Goal: Task Accomplishment & Management: Manage account settings

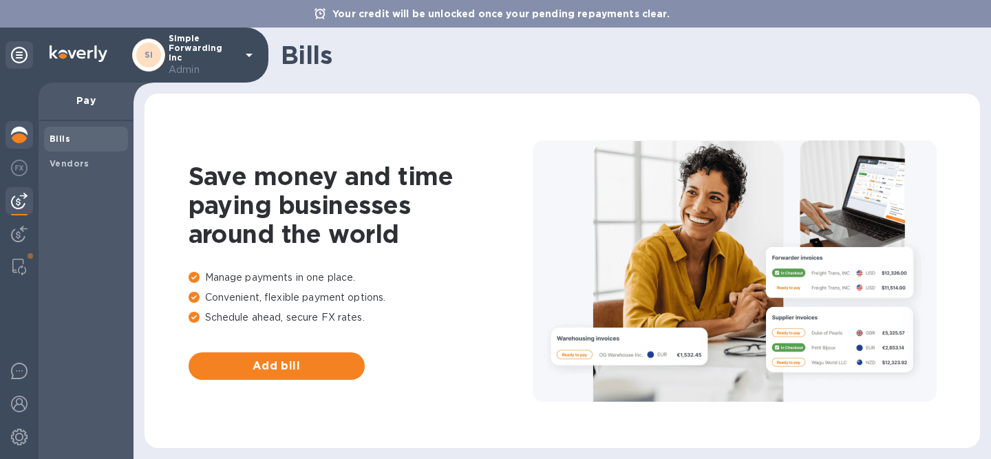
click at [23, 127] on img at bounding box center [19, 135] width 17 height 17
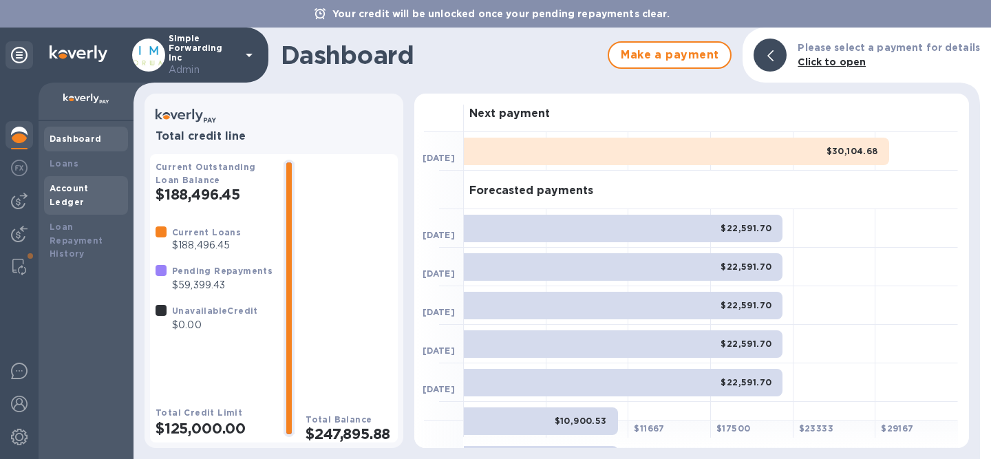
click at [87, 191] on b "Account Ledger" at bounding box center [69, 195] width 39 height 24
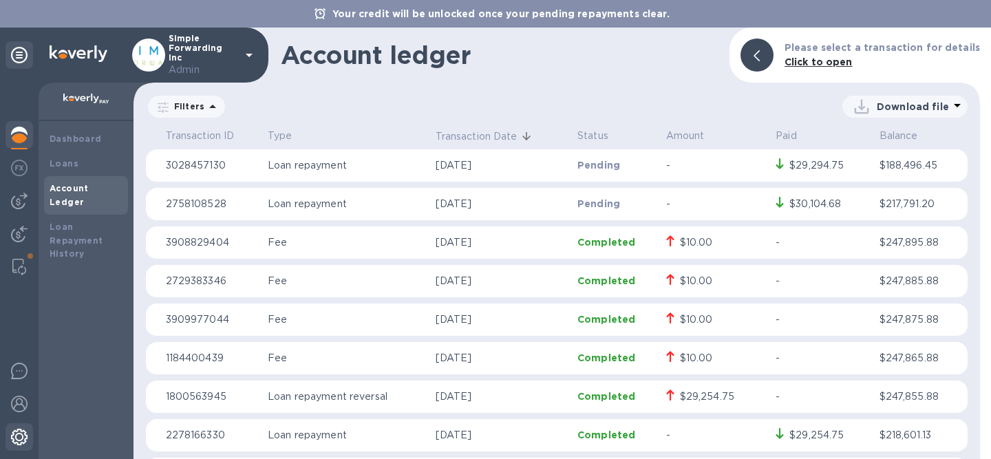
click at [19, 426] on div at bounding box center [20, 438] width 28 height 30
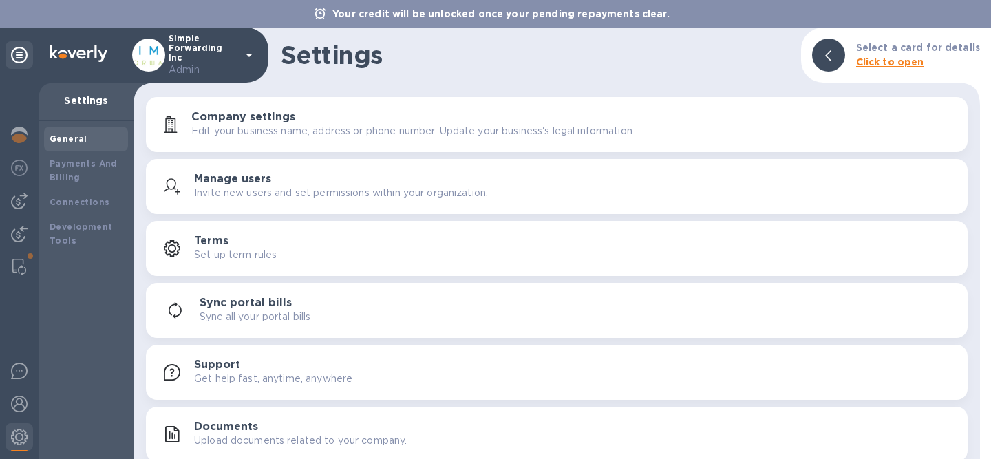
scroll to position [6, 0]
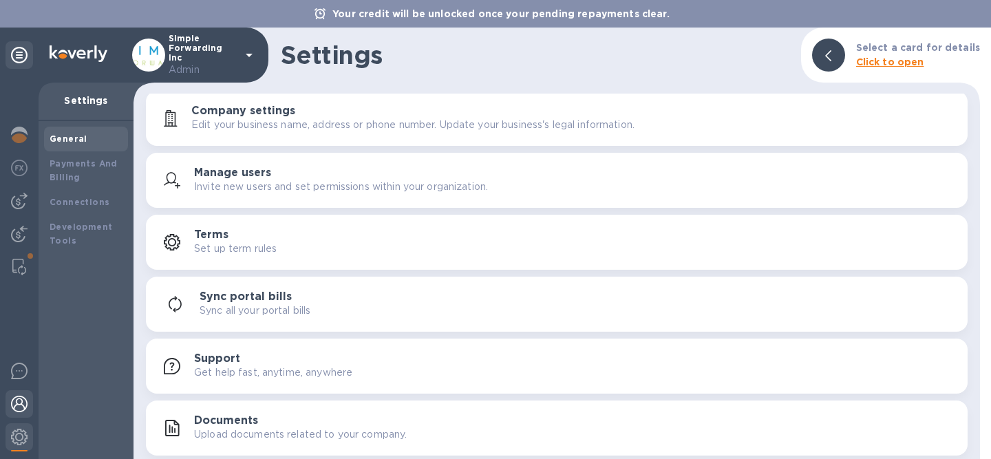
click at [18, 403] on img at bounding box center [19, 404] width 17 height 17
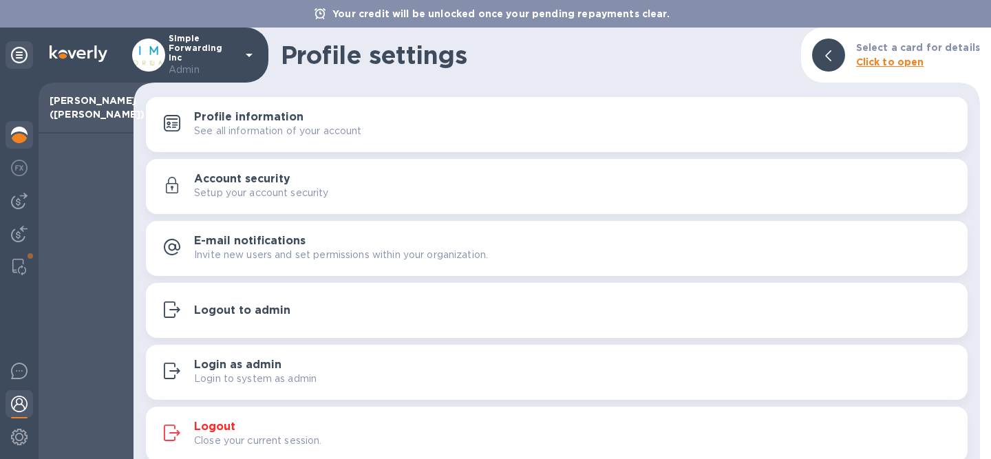
click at [23, 135] on img at bounding box center [19, 135] width 17 height 17
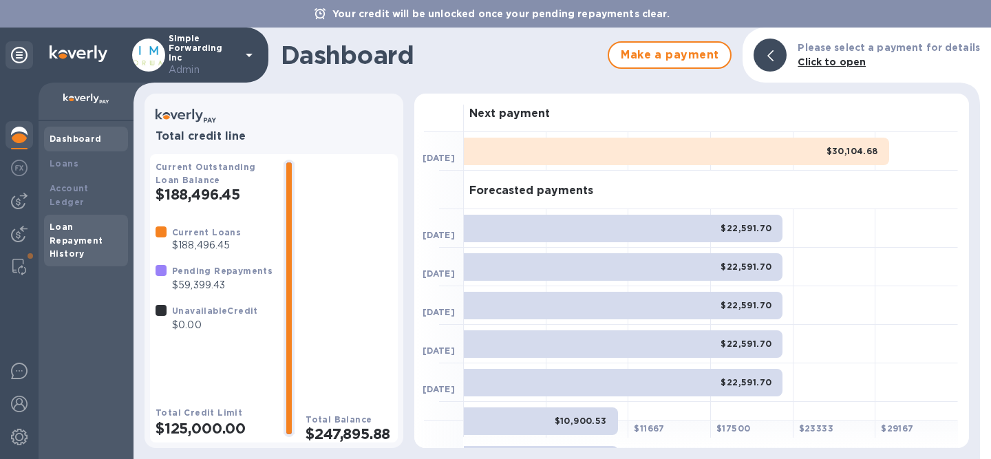
click at [82, 231] on div "Loan Repayment History" at bounding box center [86, 240] width 73 height 41
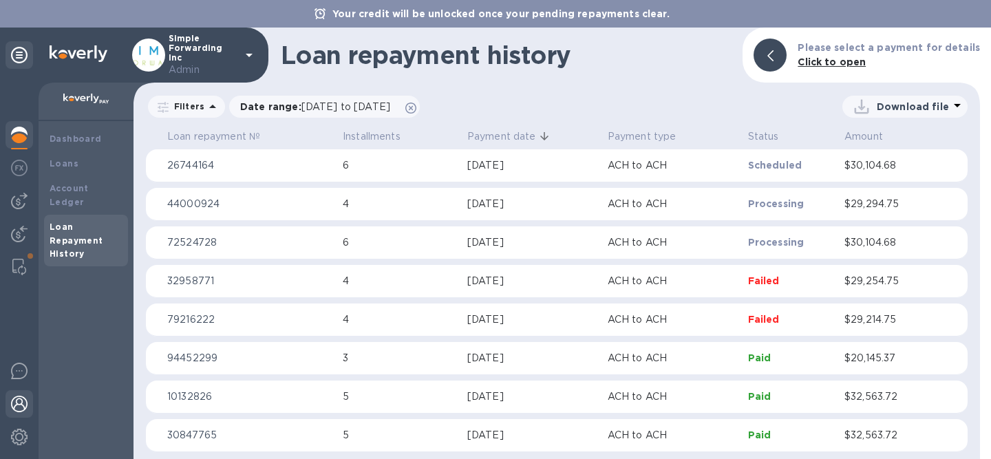
click at [20, 402] on img at bounding box center [19, 404] width 17 height 17
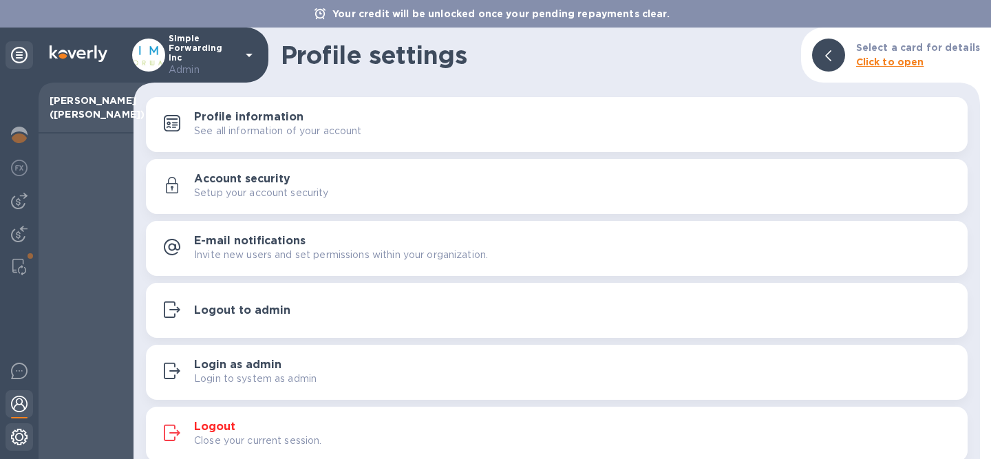
click at [21, 434] on img at bounding box center [19, 437] width 17 height 17
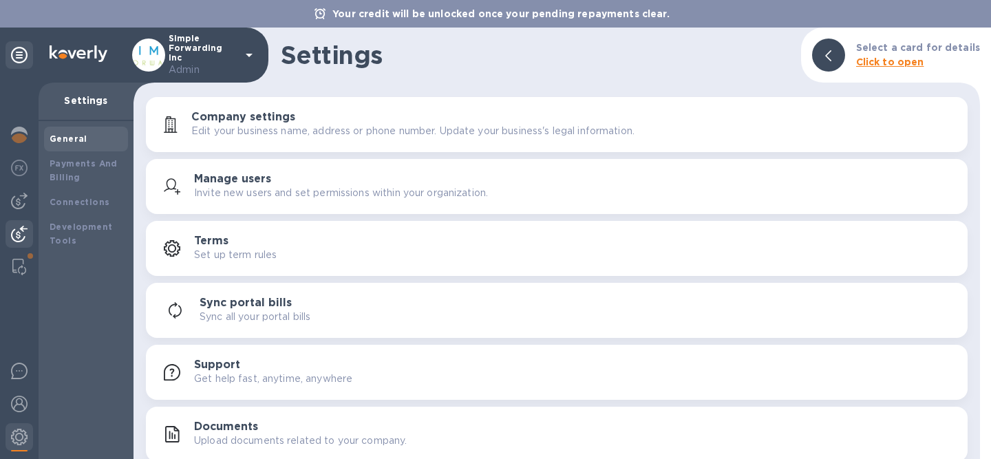
click at [15, 224] on div at bounding box center [20, 235] width 28 height 30
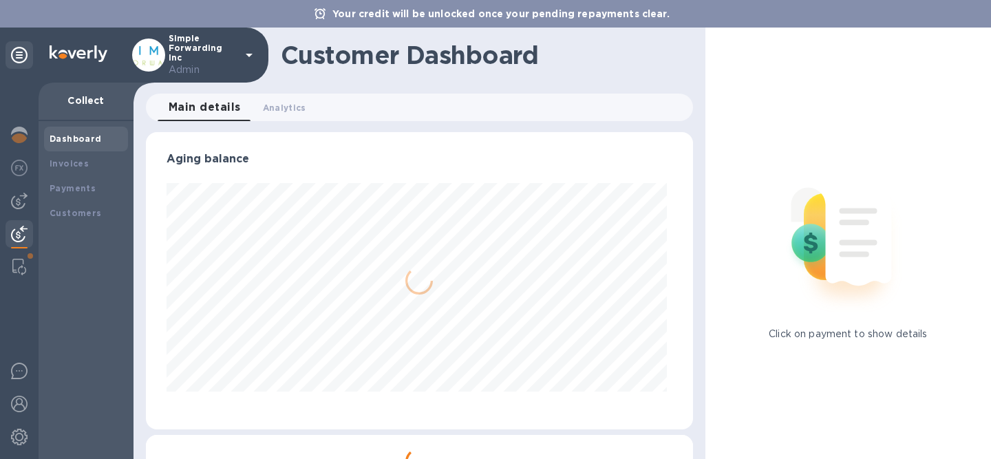
scroll to position [297, 542]
click at [19, 195] on img at bounding box center [19, 201] width 17 height 17
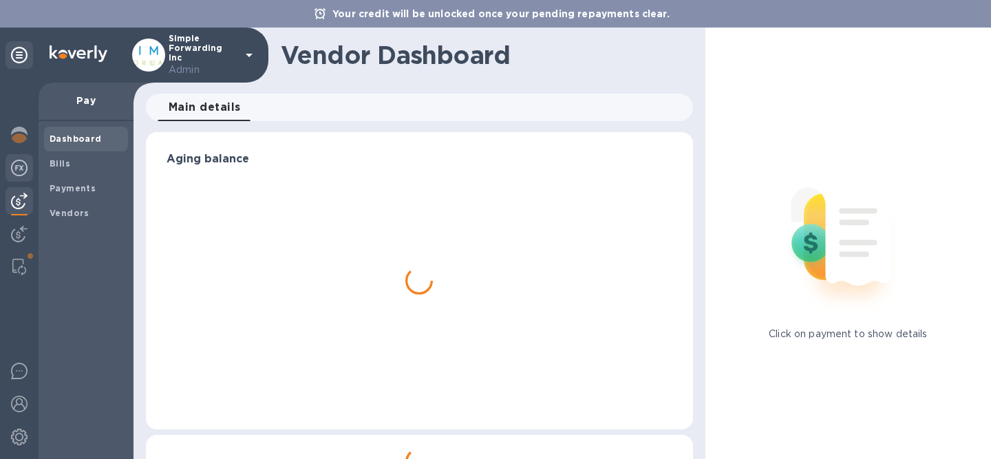
click at [20, 176] on div at bounding box center [20, 169] width 28 height 30
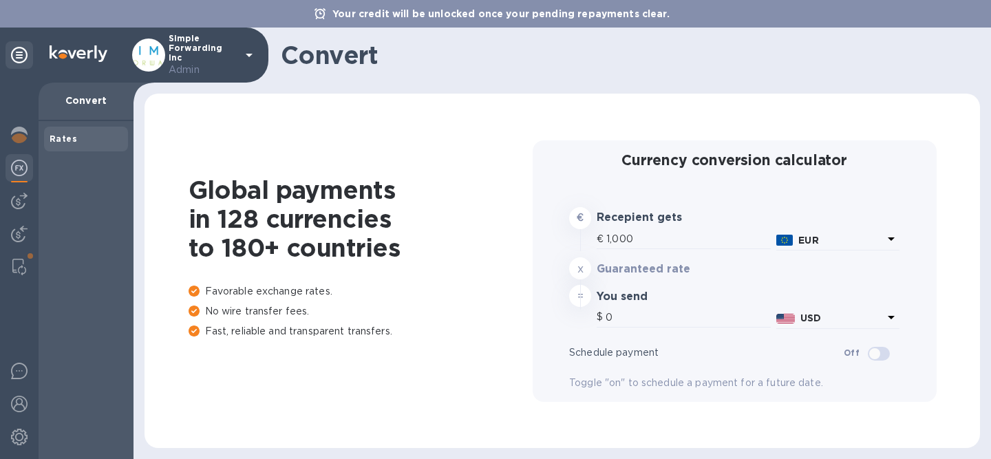
type input "1,173.74"
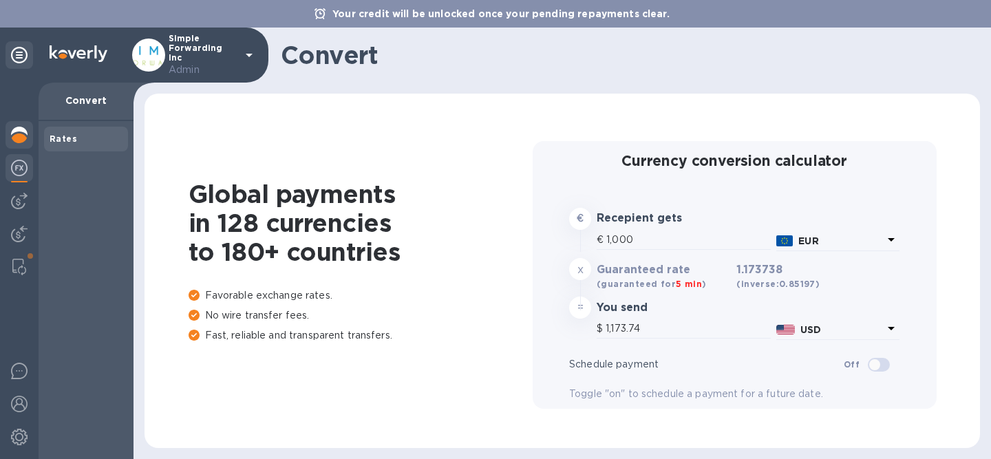
click at [18, 140] on img at bounding box center [19, 135] width 17 height 17
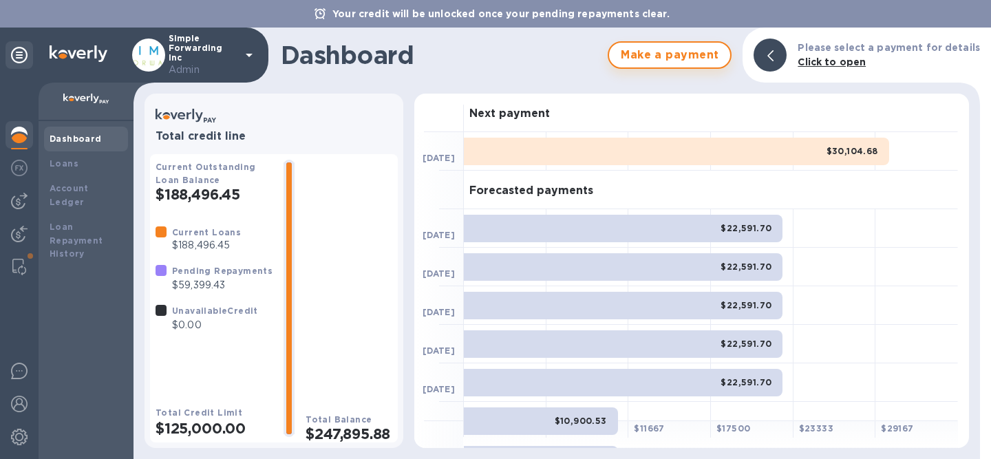
click at [664, 56] on span "Make a payment" at bounding box center [669, 55] width 99 height 17
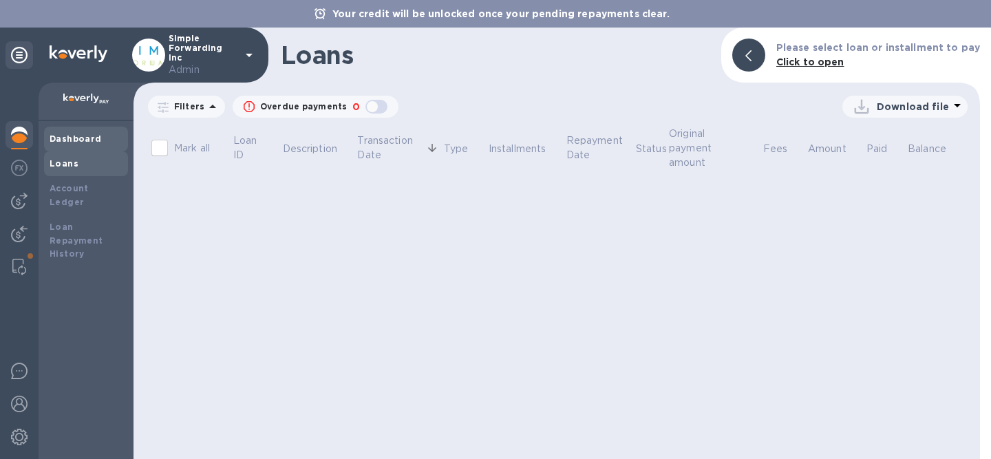
click at [103, 138] on div "Dashboard" at bounding box center [86, 139] width 73 height 14
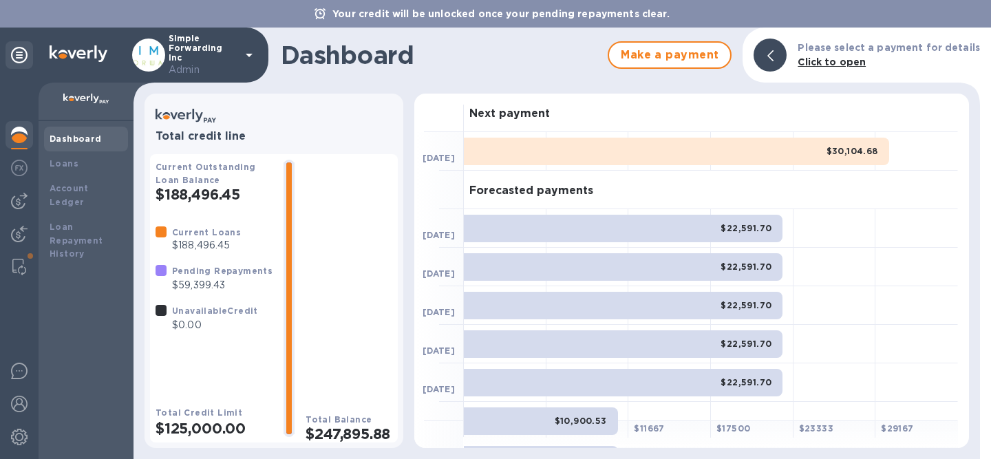
click at [786, 49] on div at bounding box center [770, 55] width 33 height 33
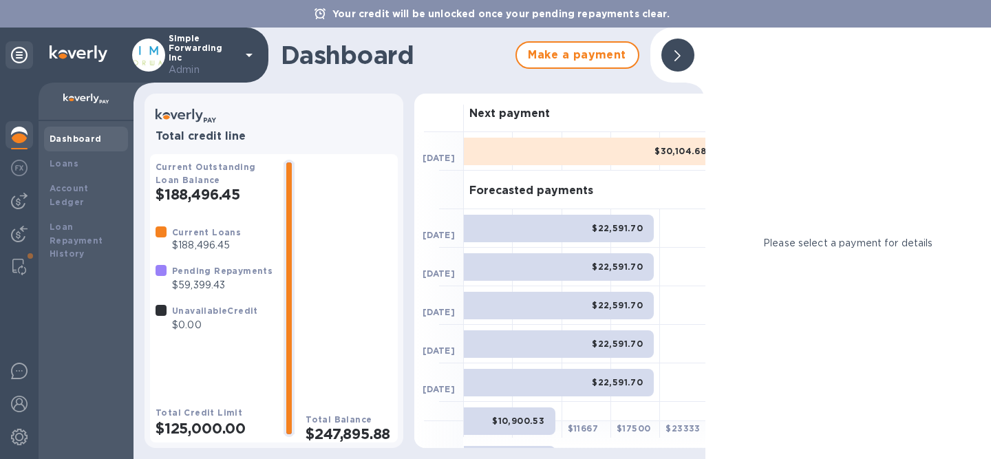
click at [684, 61] on div at bounding box center [677, 55] width 33 height 33
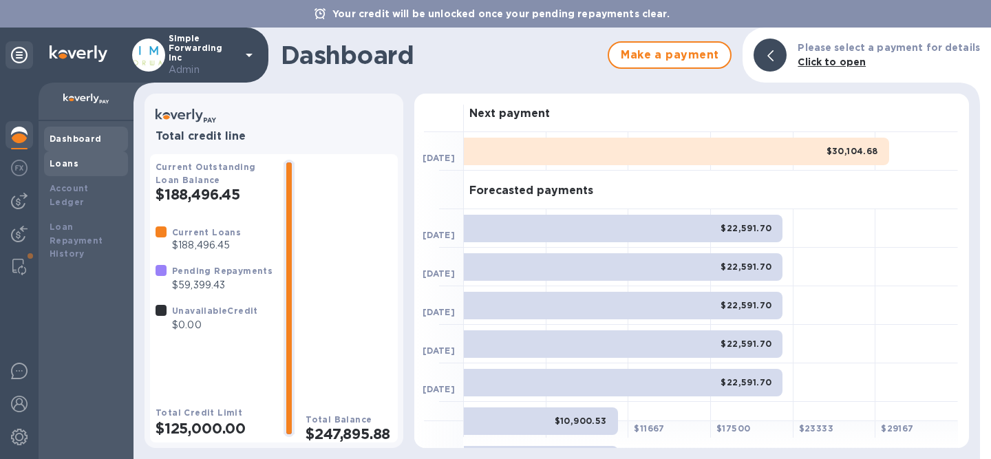
click at [78, 167] on div "Loans" at bounding box center [86, 164] width 73 height 14
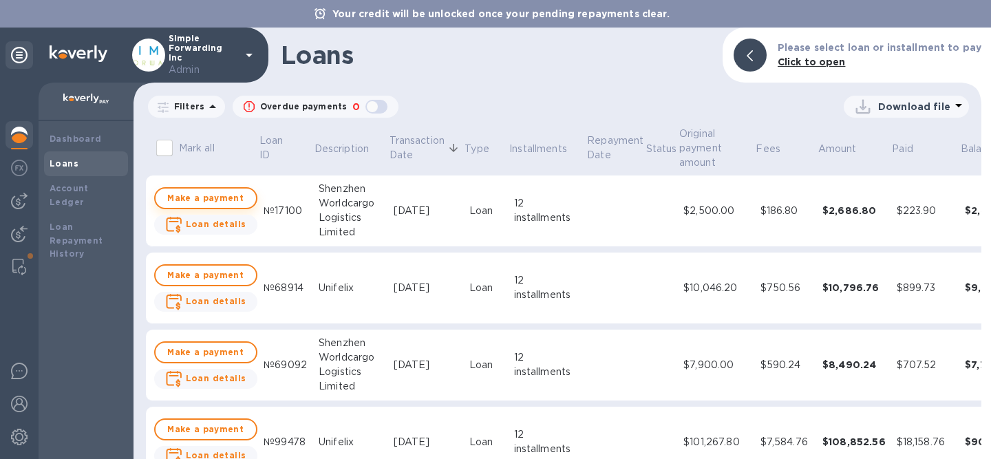
click at [212, 199] on span "Make a payment" at bounding box center [206, 198] width 78 height 17
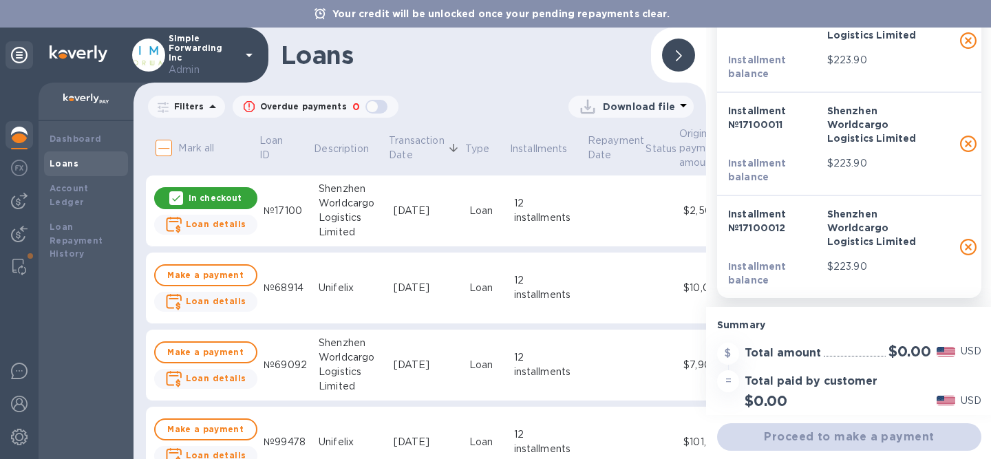
scroll to position [1019, 0]
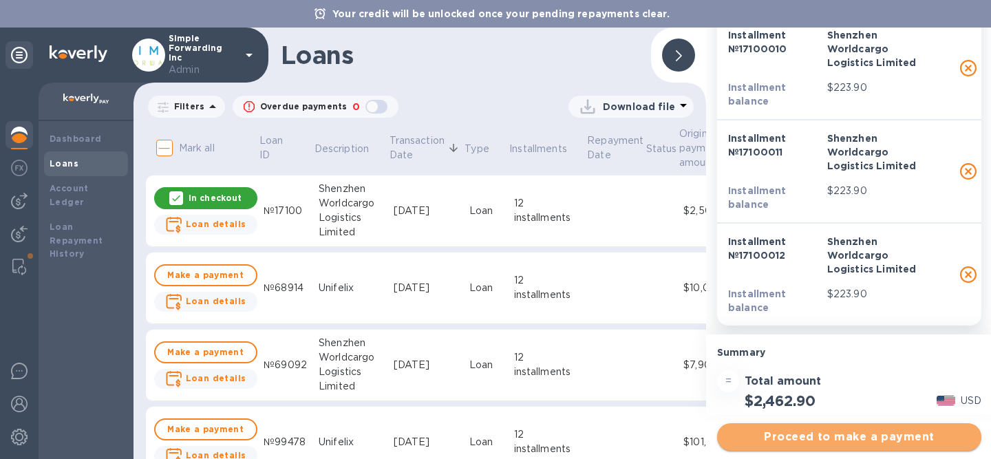
click at [780, 440] on span "Proceed to make a payment" at bounding box center [849, 437] width 242 height 17
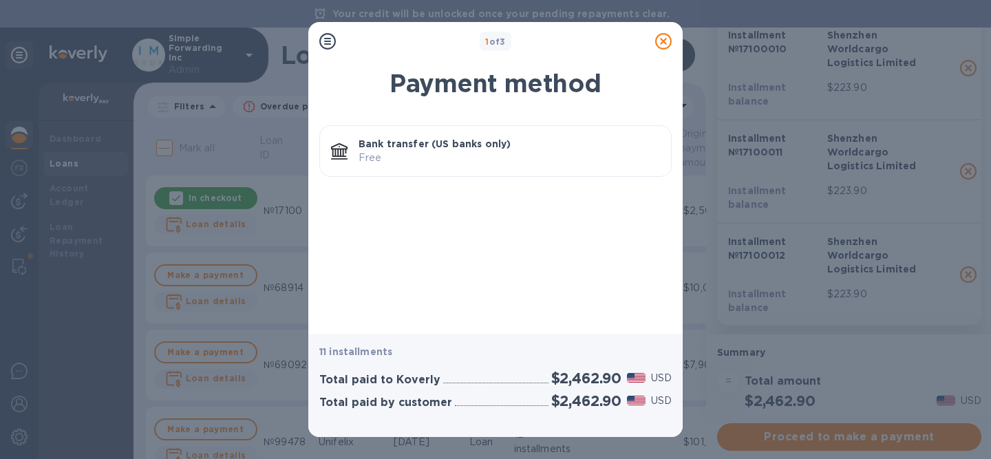
click at [330, 42] on icon at bounding box center [327, 41] width 17 height 17
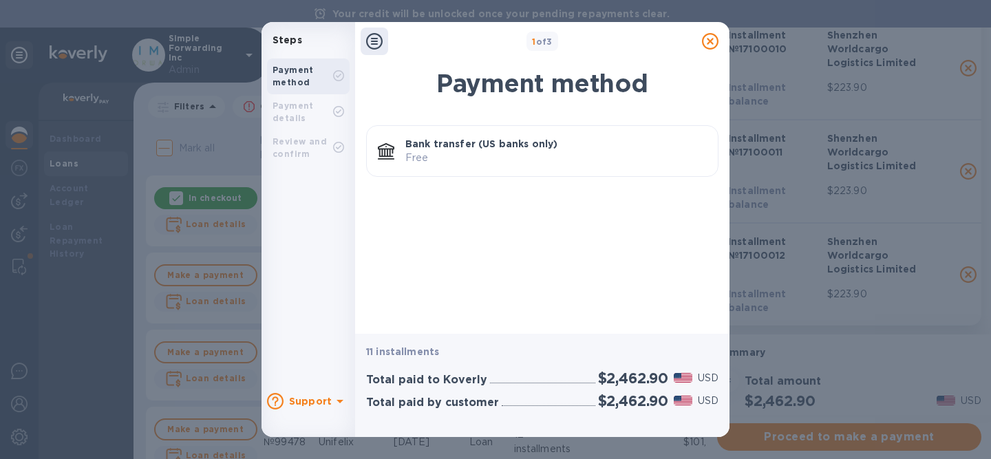
click at [299, 113] on div "Payment details" at bounding box center [303, 112] width 61 height 25
click at [710, 44] on icon at bounding box center [710, 41] width 17 height 17
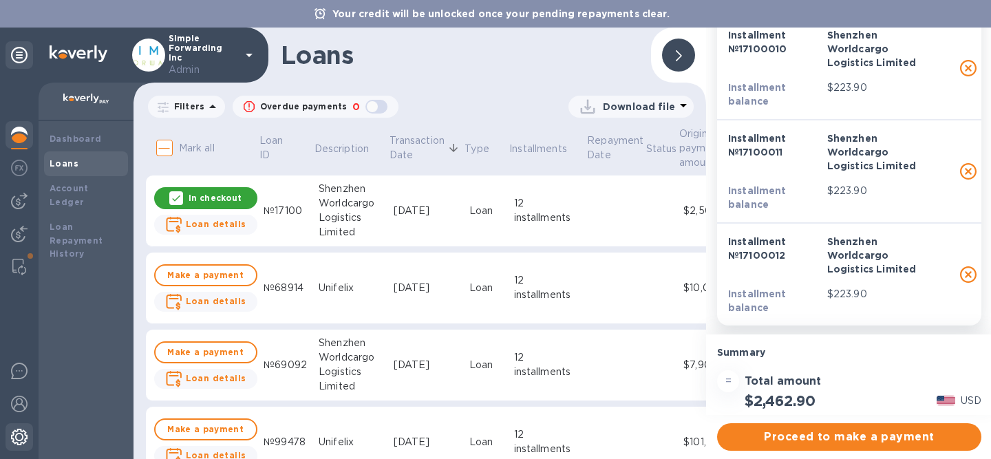
click at [18, 430] on img at bounding box center [19, 437] width 17 height 17
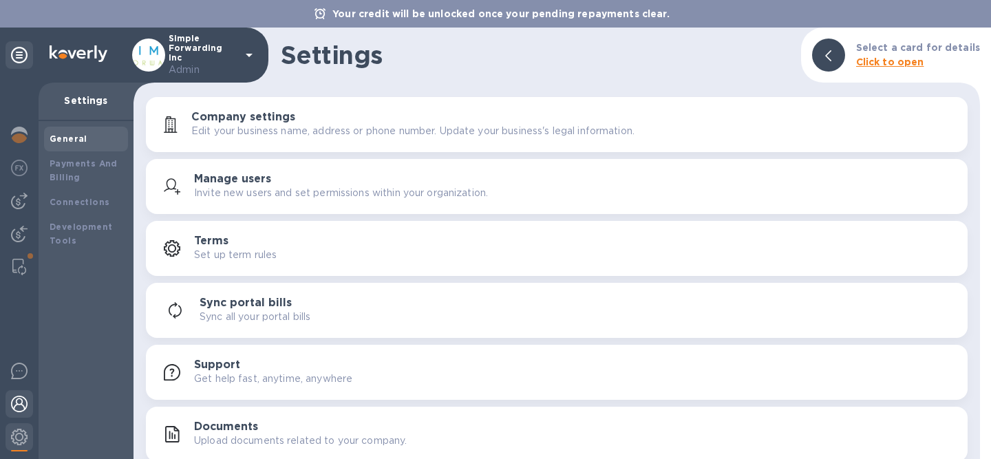
click at [19, 403] on img at bounding box center [19, 404] width 17 height 17
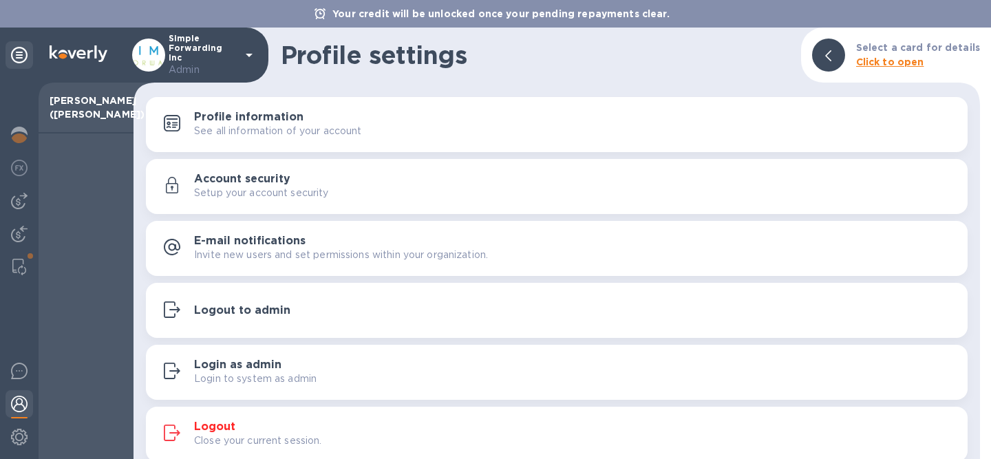
click at [211, 430] on h3 "Logout" at bounding box center [214, 427] width 41 height 13
